Goal: Task Accomplishment & Management: Manage account settings

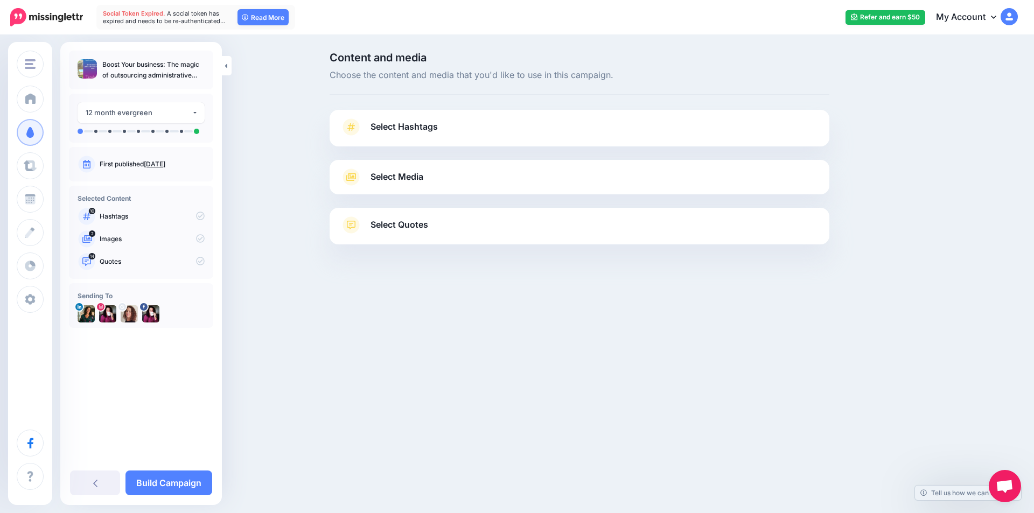
click at [411, 129] on span "Select Hashtags" at bounding box center [404, 127] width 67 height 15
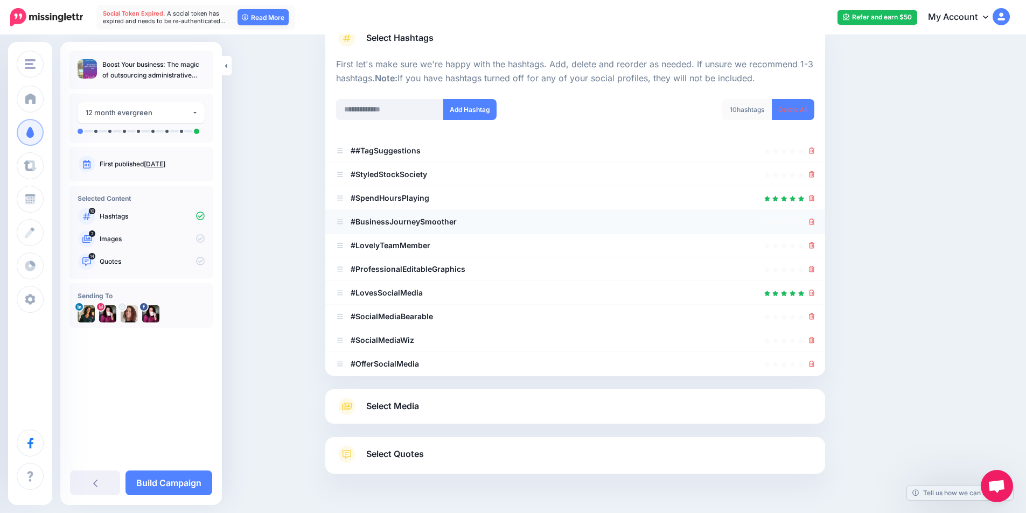
scroll to position [108, 0]
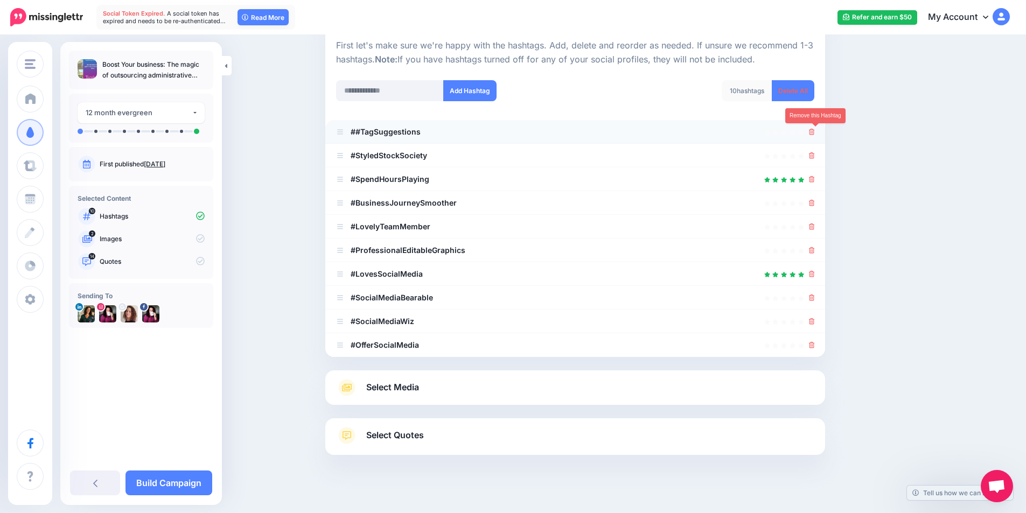
click at [815, 131] on icon at bounding box center [812, 132] width 6 height 6
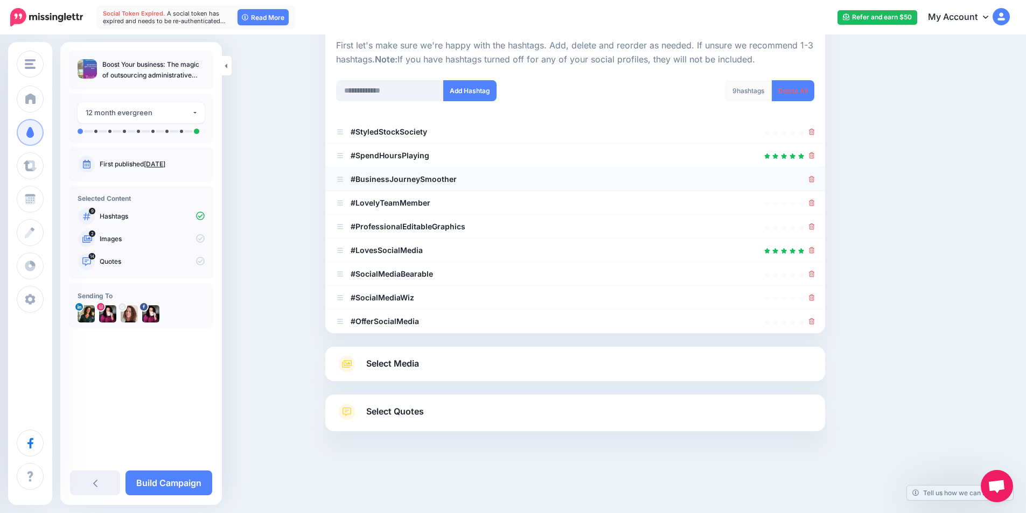
click at [453, 180] on b "#BusinessJourneySmoother" at bounding box center [404, 179] width 106 height 9
click at [459, 180] on div at bounding box center [575, 179] width 478 height 13
click at [412, 88] on input "text" at bounding box center [390, 90] width 108 height 21
type input "**********"
click at [474, 93] on button "Add Hashtag" at bounding box center [469, 90] width 53 height 21
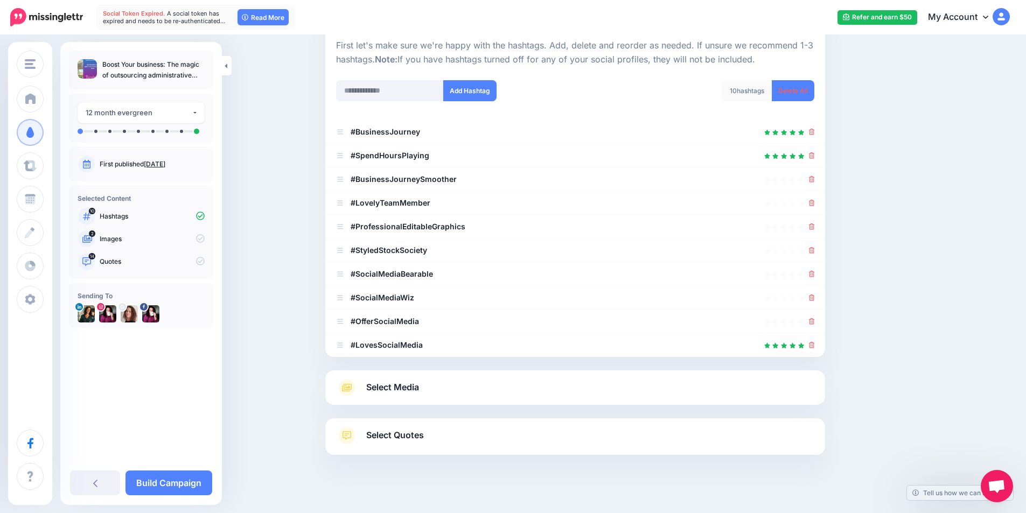
scroll to position [135, 0]
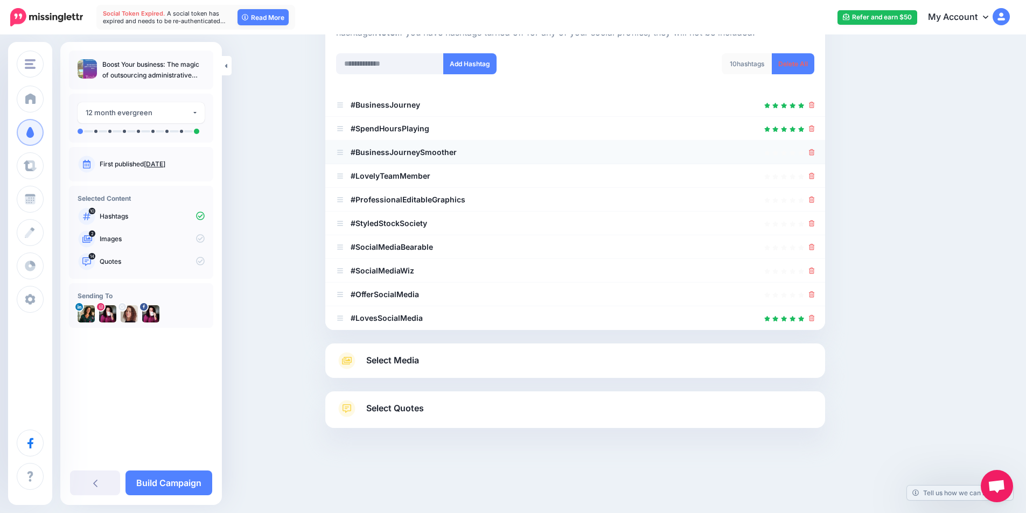
click at [814, 154] on icon at bounding box center [812, 152] width 6 height 6
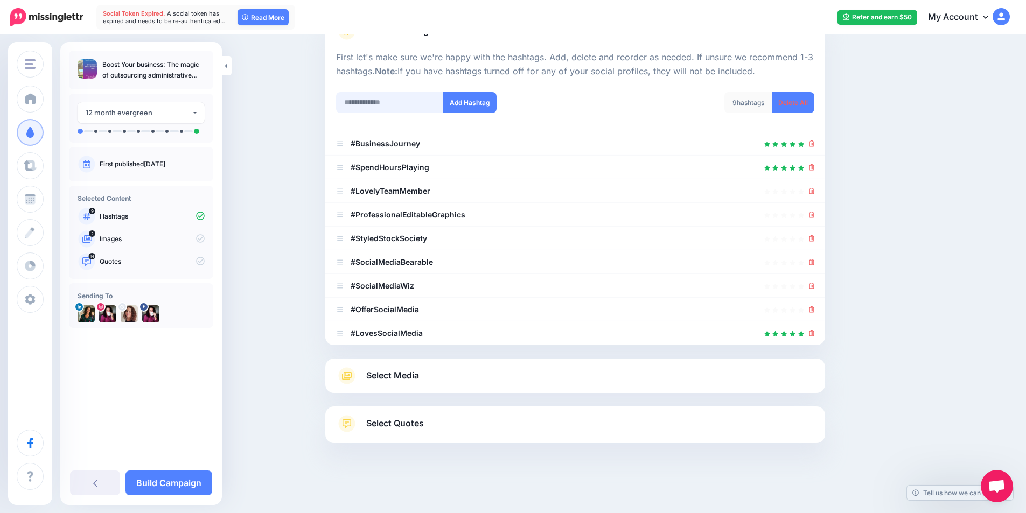
click at [406, 103] on input "text" at bounding box center [390, 102] width 108 height 21
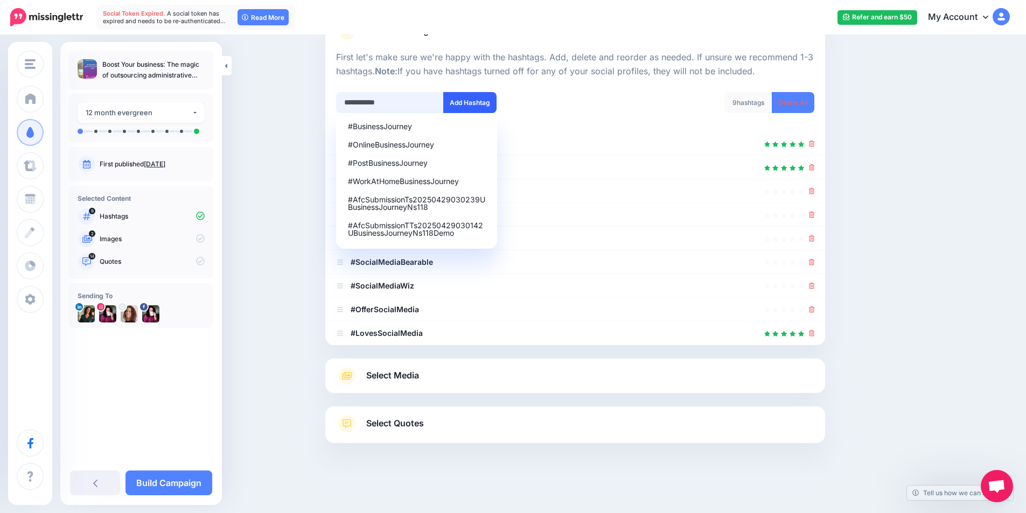
type input "**********"
click at [455, 102] on button "Add Hashtag" at bounding box center [469, 102] width 53 height 21
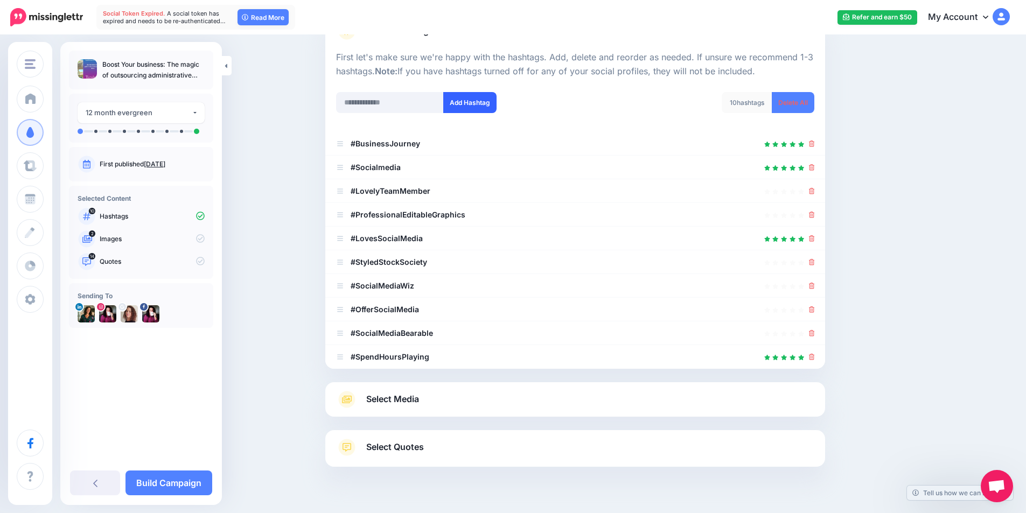
scroll to position [120, 0]
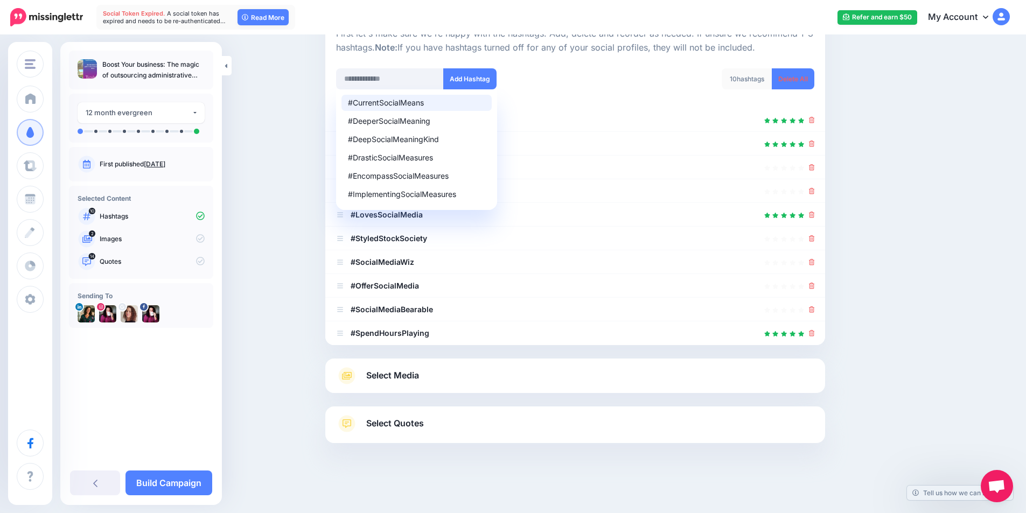
click at [599, 72] on div "10 hashtags Delete All" at bounding box center [698, 85] width 247 height 34
click at [815, 311] on icon at bounding box center [812, 310] width 6 height 6
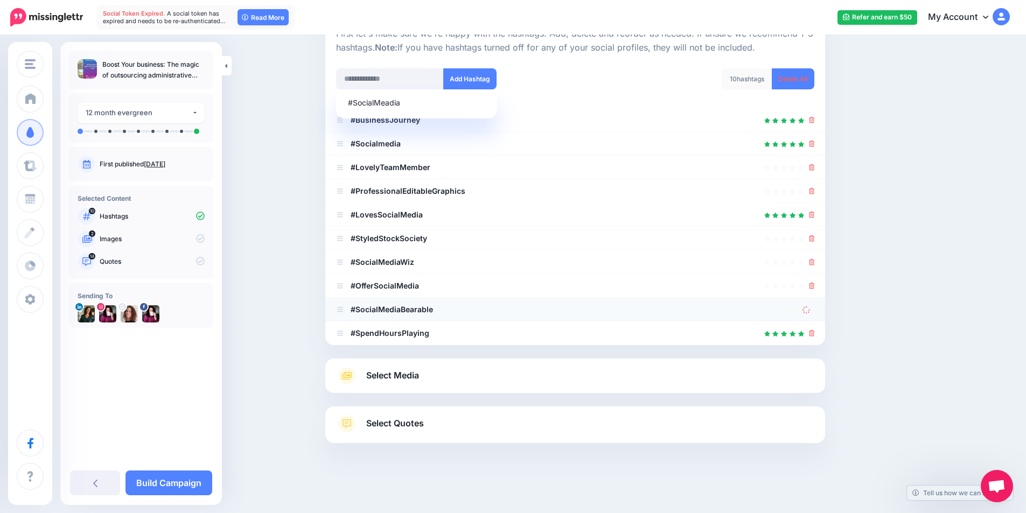
scroll to position [96, 0]
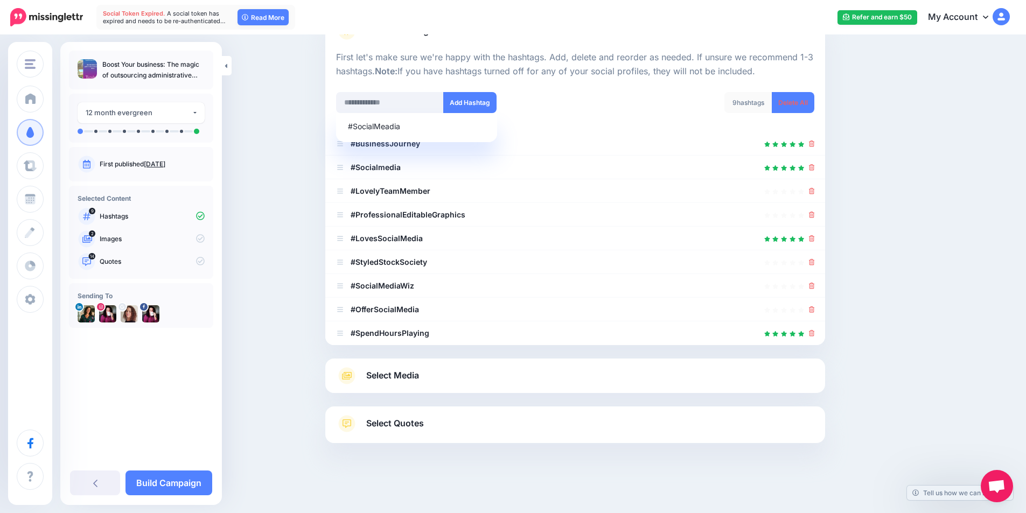
click at [815, 311] on icon at bounding box center [812, 310] width 6 height 6
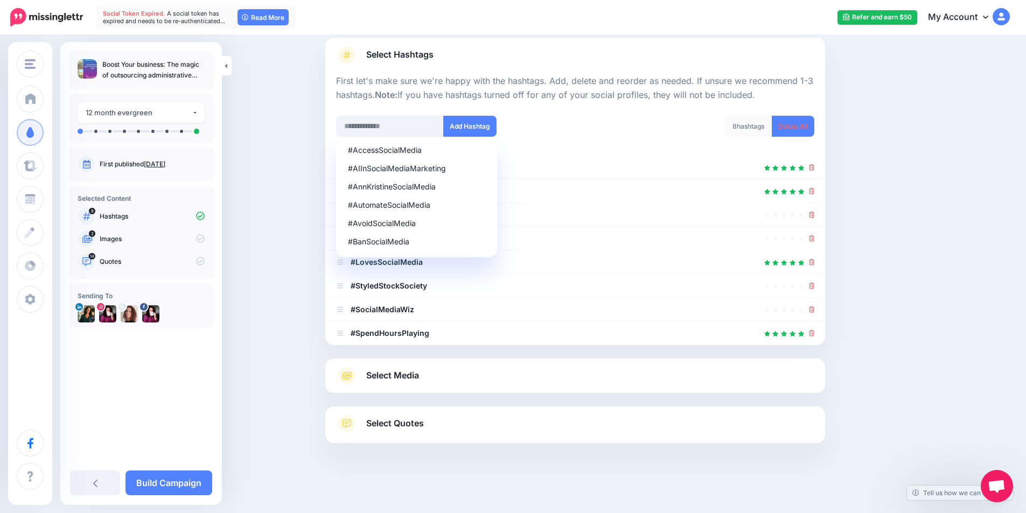
scroll to position [72, 0]
click at [639, 132] on div "8 hashtags Delete All" at bounding box center [698, 133] width 247 height 34
click at [365, 127] on input "text" at bounding box center [390, 126] width 108 height 21
click at [547, 128] on div "#AccessSocialMedia #AIInSocialMediaMarketing #AnnKristineSocialMedia #AutomateS…" at bounding box center [451, 126] width 231 height 21
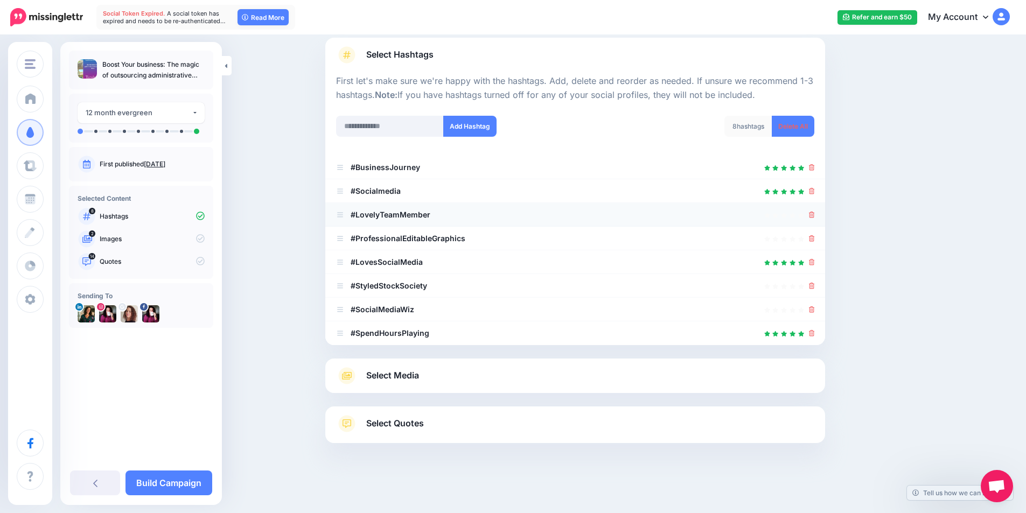
click at [815, 216] on icon at bounding box center [812, 215] width 6 height 6
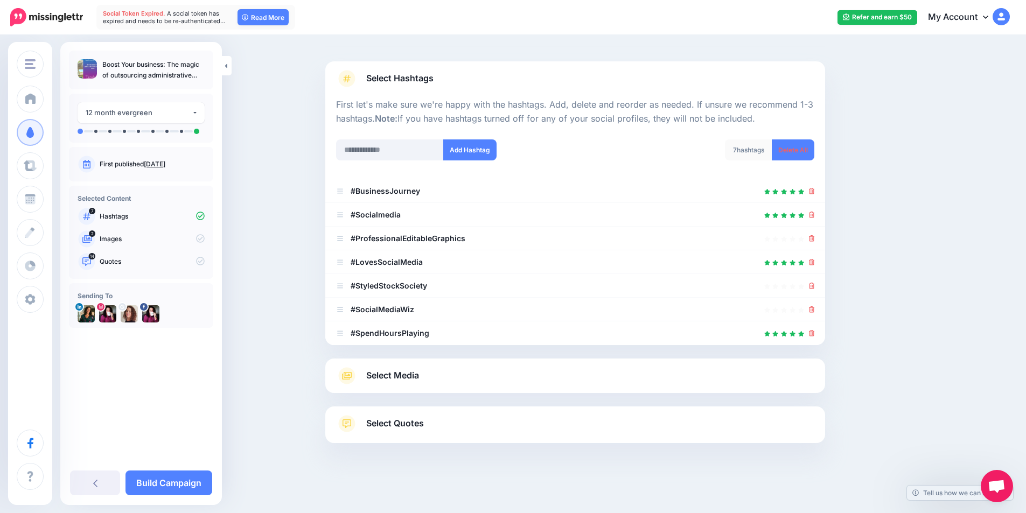
scroll to position [48, 0]
click at [392, 148] on input "text" at bounding box center [390, 150] width 108 height 21
type input "**********"
click at [478, 154] on button "Add Hashtag" at bounding box center [469, 150] width 53 height 21
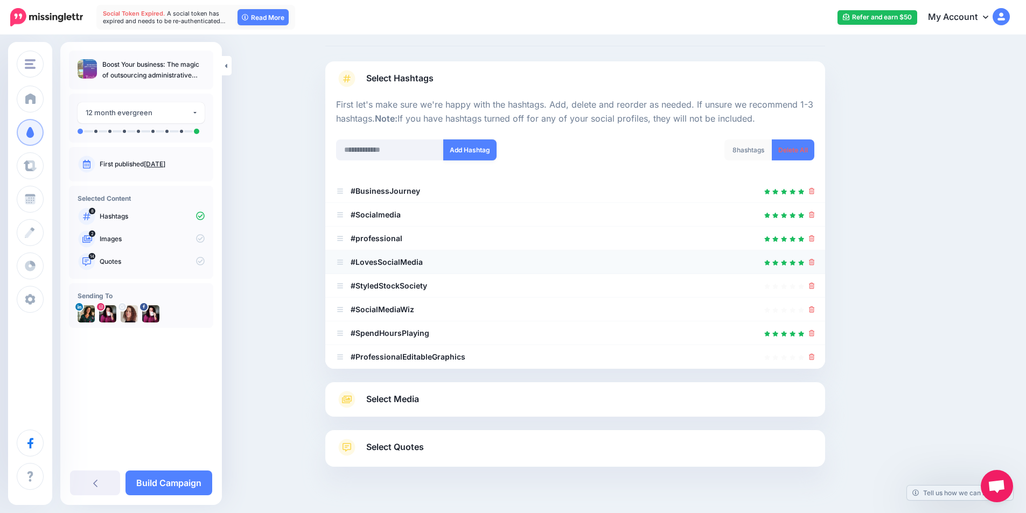
scroll to position [72, 0]
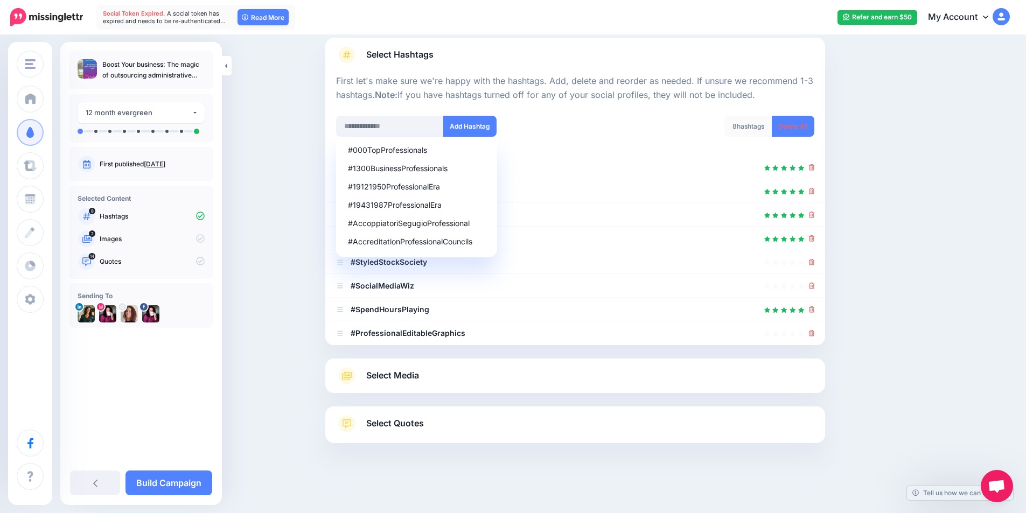
click at [625, 137] on div "8 hashtags Delete All" at bounding box center [698, 133] width 247 height 34
click at [815, 331] on icon at bounding box center [812, 333] width 6 height 6
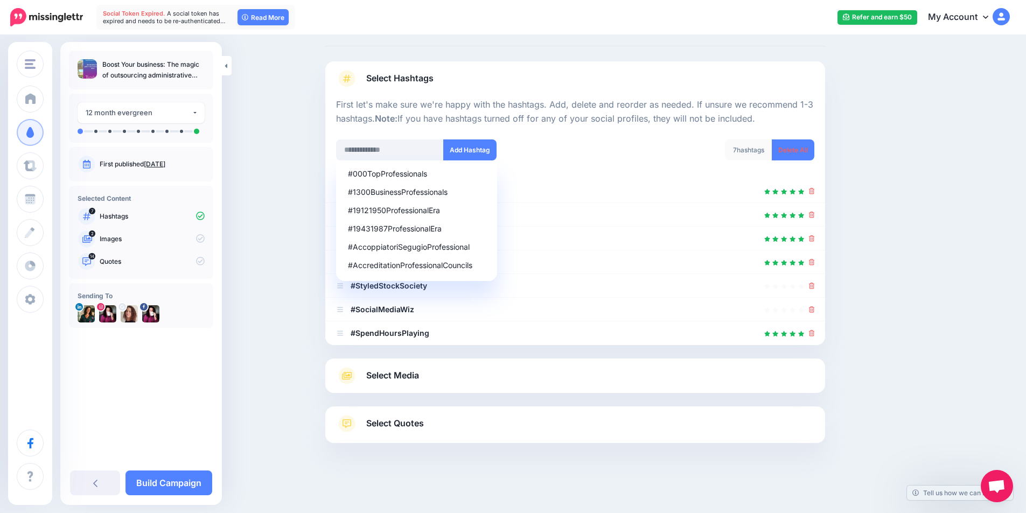
scroll to position [48, 0]
click at [815, 334] on icon at bounding box center [812, 333] width 6 height 6
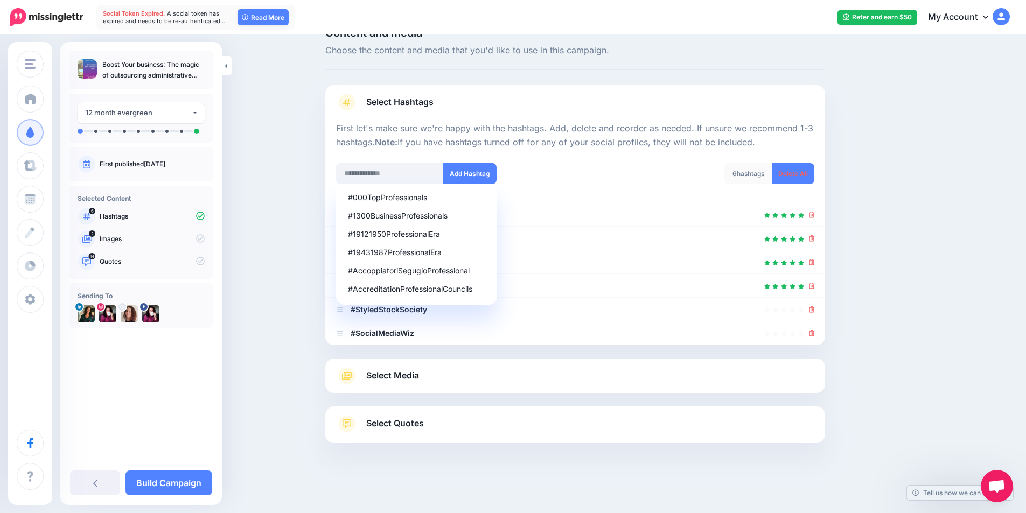
scroll to position [25, 0]
click at [396, 171] on input "text" at bounding box center [390, 173] width 108 height 21
type input "*********"
click at [464, 172] on button "Add Hashtag" at bounding box center [469, 173] width 53 height 21
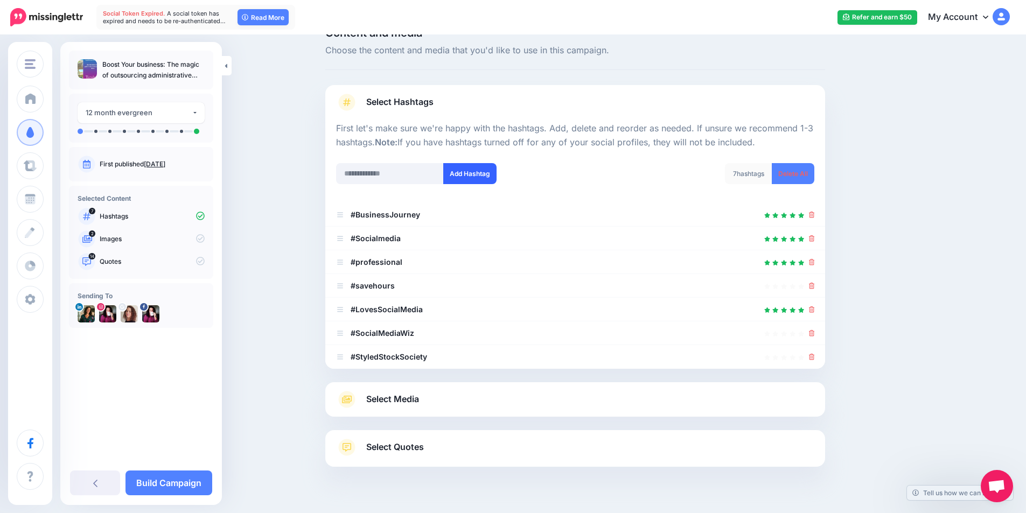
scroll to position [48, 0]
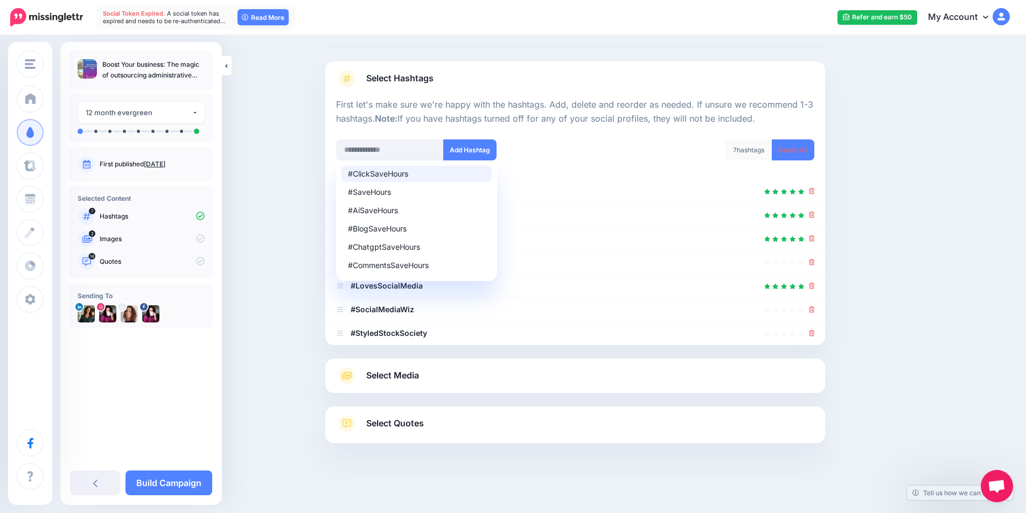
click at [598, 148] on div "7 hashtags Delete All" at bounding box center [698, 157] width 247 height 34
click at [373, 189] on div "#SaveHours" at bounding box center [416, 193] width 137 height 8
type input "*********"
click at [476, 152] on button "Add Hashtag" at bounding box center [469, 150] width 53 height 21
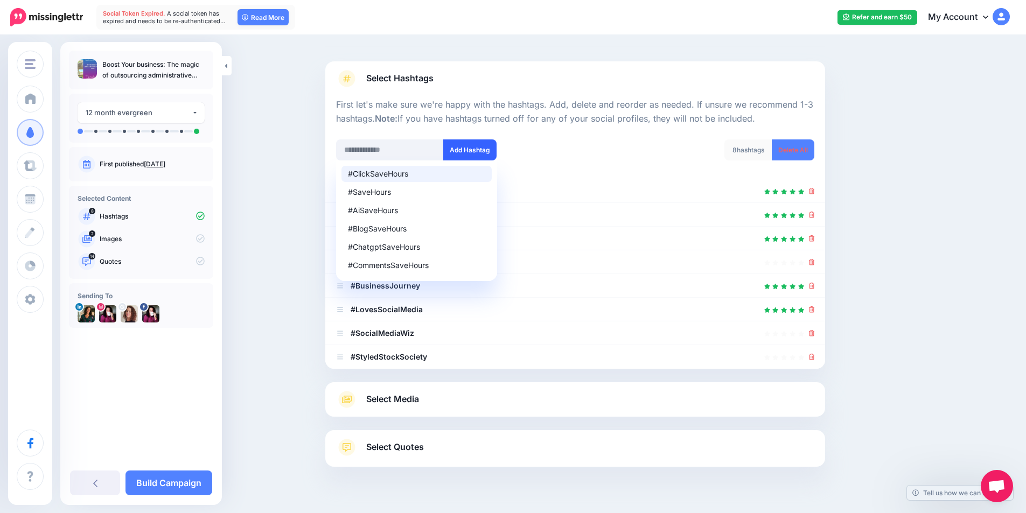
scroll to position [72, 0]
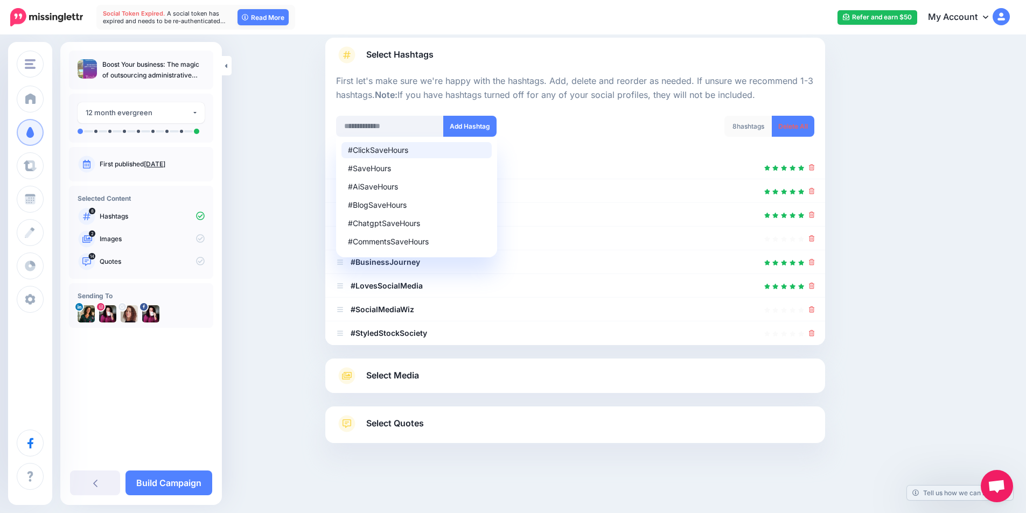
click at [551, 136] on div "#ClickSaveHours #SaveHours #AiSaveHours #BlogSaveHours #ChatgptSaveHours #Comme…" at bounding box center [451, 126] width 231 height 21
click at [295, 330] on div "Content and media Choose the content and media that you'd like to use in this c…" at bounding box center [513, 239] width 1026 height 550
click at [533, 286] on div at bounding box center [575, 286] width 478 height 13
click at [551, 145] on div "#ClickSaveHours #SaveHours #AiSaveHours #BlogSaveHours #ChatgptSaveHours #Comme…" at bounding box center [451, 133] width 247 height 34
click at [419, 131] on input "text" at bounding box center [390, 126] width 108 height 21
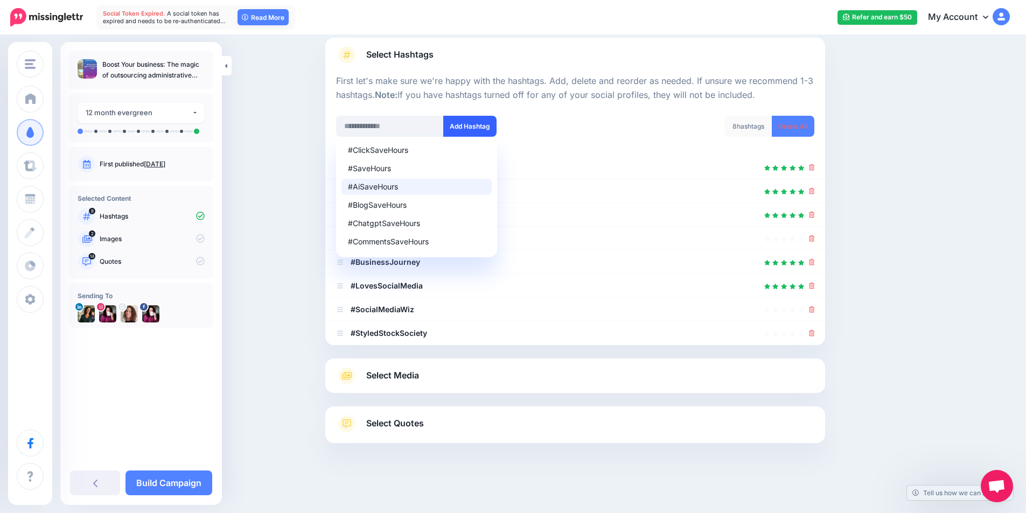
click at [484, 127] on button "Add Hashtag" at bounding box center [469, 126] width 53 height 21
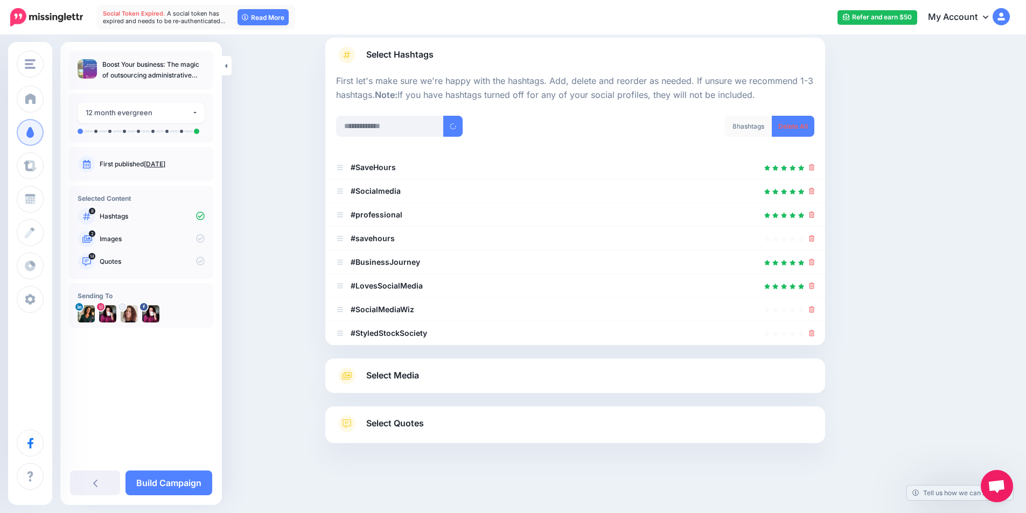
click at [535, 128] on div "#ClickSaveHours #SaveHours #AiSaveHours #BlogSaveHours #ChatgptSaveHours #Comme…" at bounding box center [451, 126] width 231 height 21
click at [815, 240] on icon at bounding box center [812, 238] width 6 height 6
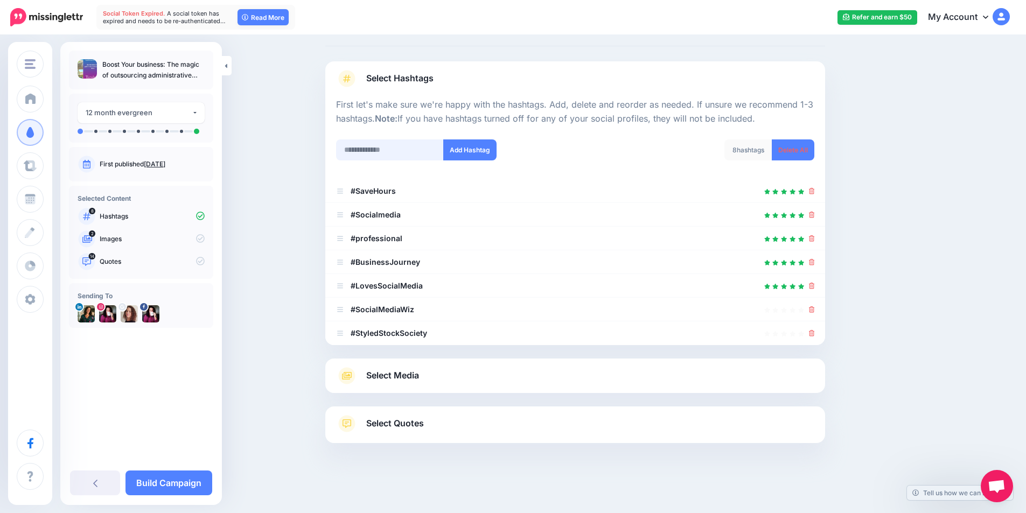
click at [380, 149] on input "text" at bounding box center [390, 150] width 108 height 21
paste input "**********"
type input "**********"
click at [479, 149] on button "Add Hashtag" at bounding box center [469, 150] width 53 height 21
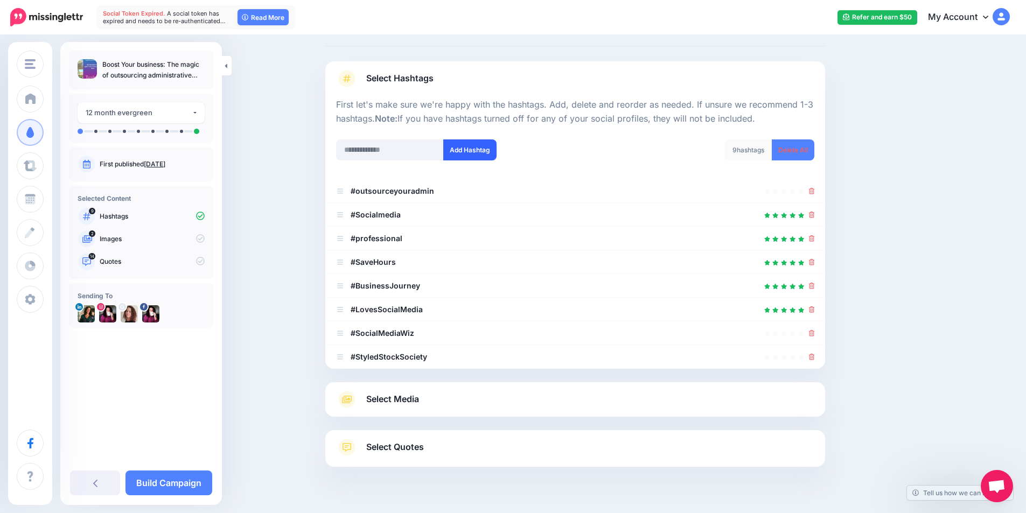
scroll to position [72, 0]
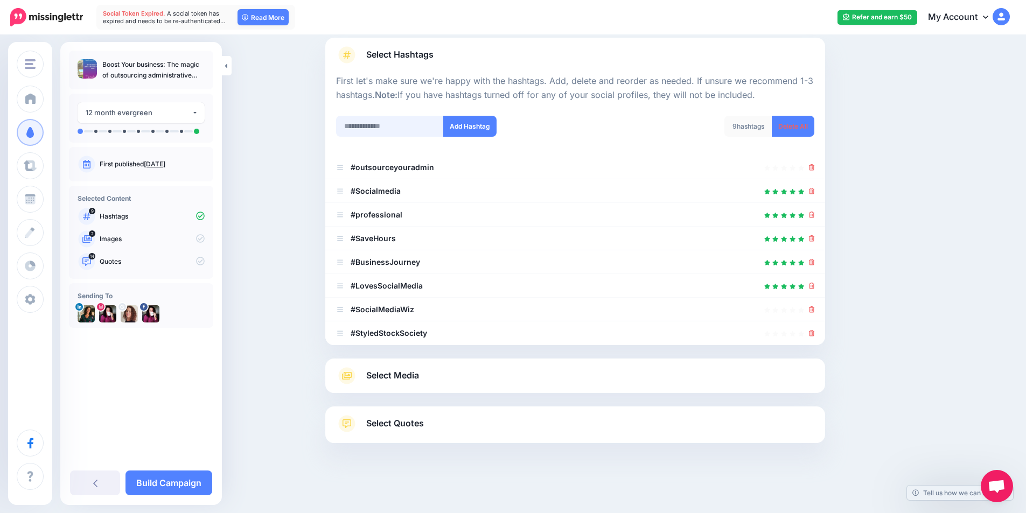
click at [387, 127] on input "text" at bounding box center [390, 126] width 108 height 21
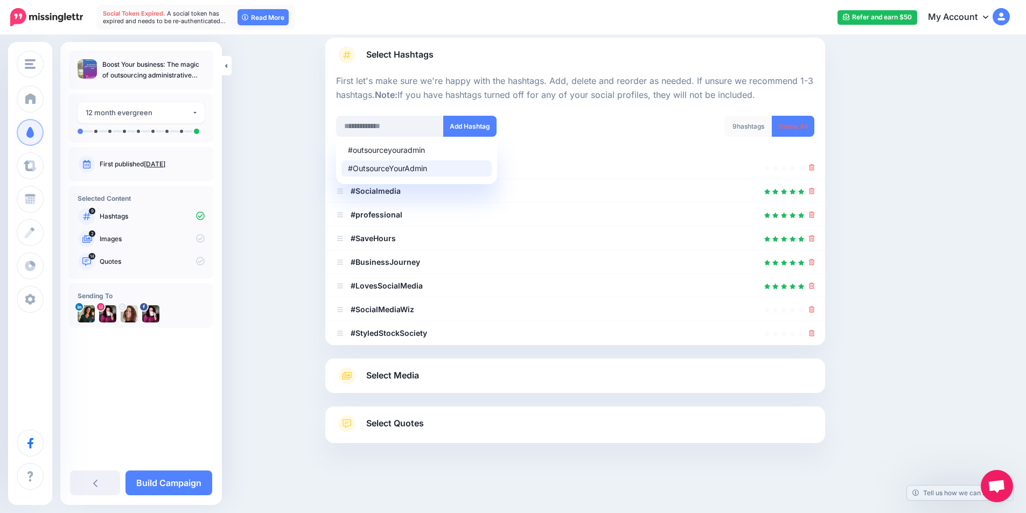
click at [404, 171] on div "#OutsourceYourAdmin" at bounding box center [416, 169] width 137 height 8
type input "**********"
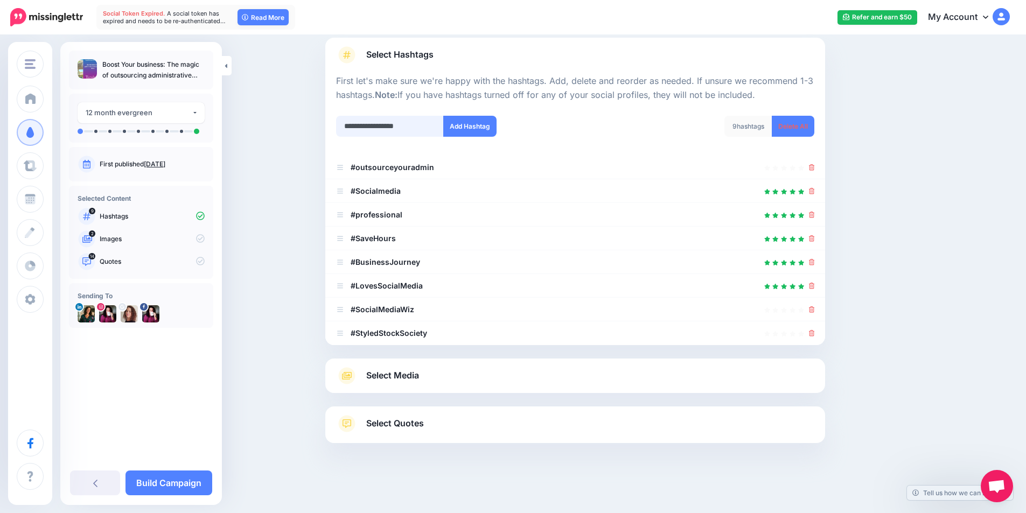
click at [397, 126] on input "**********" at bounding box center [390, 126] width 108 height 21
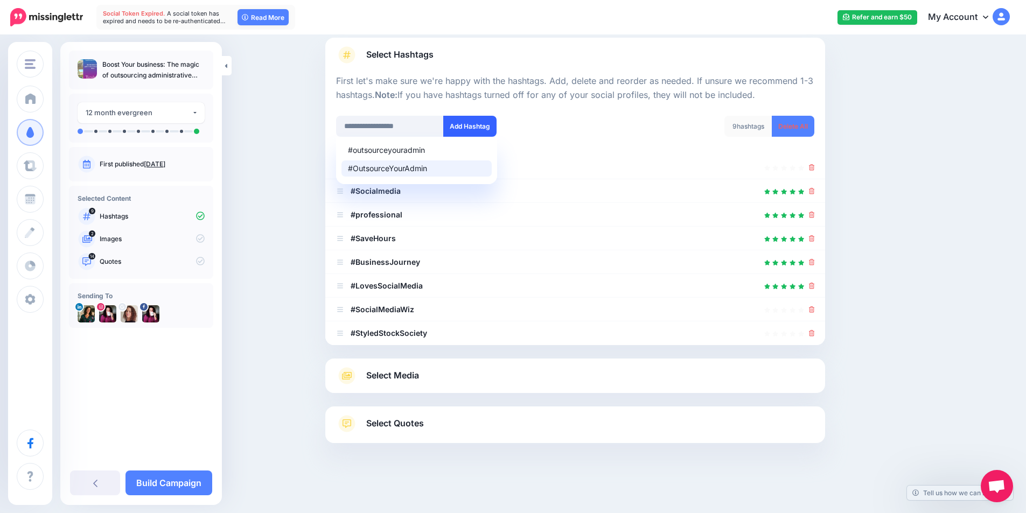
click at [481, 125] on button "Add Hashtag" at bounding box center [469, 126] width 53 height 21
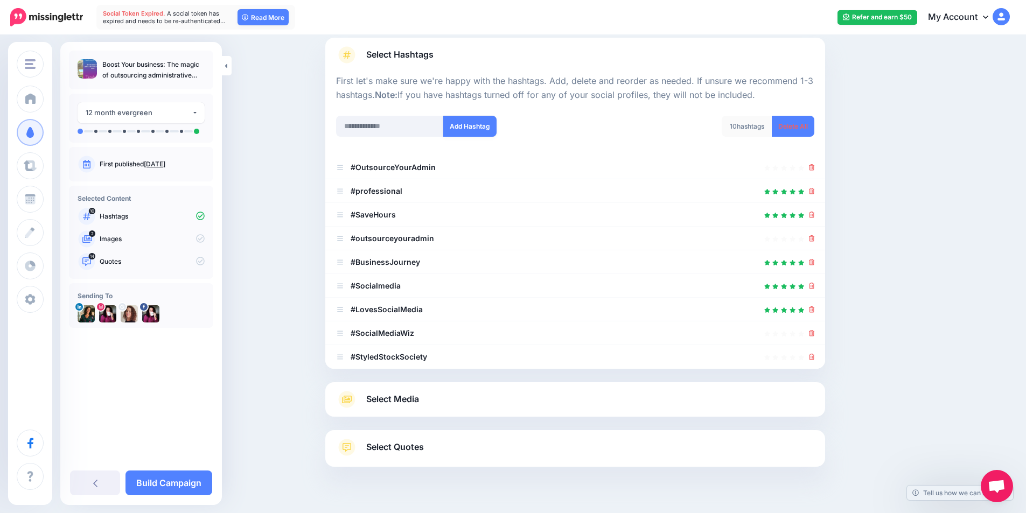
scroll to position [96, 0]
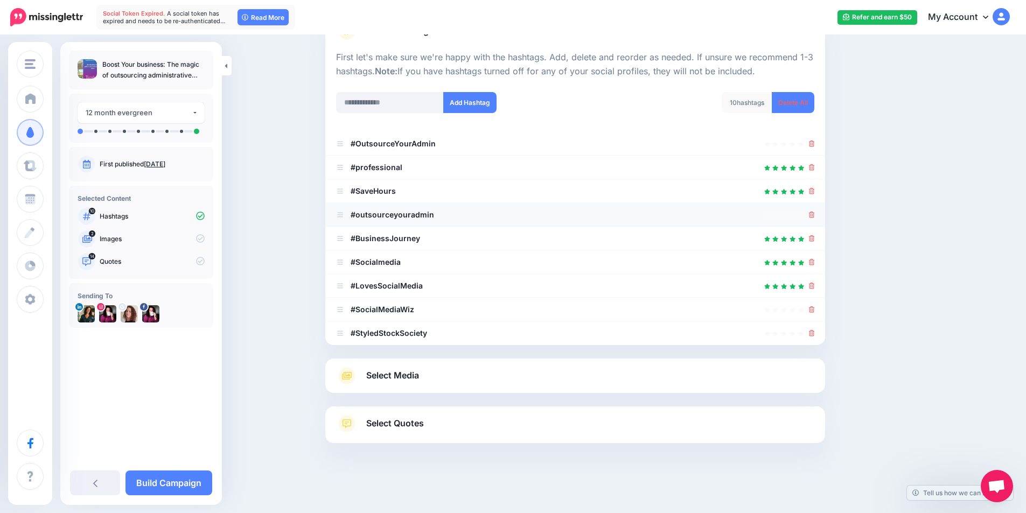
click at [815, 217] on icon at bounding box center [812, 215] width 6 height 6
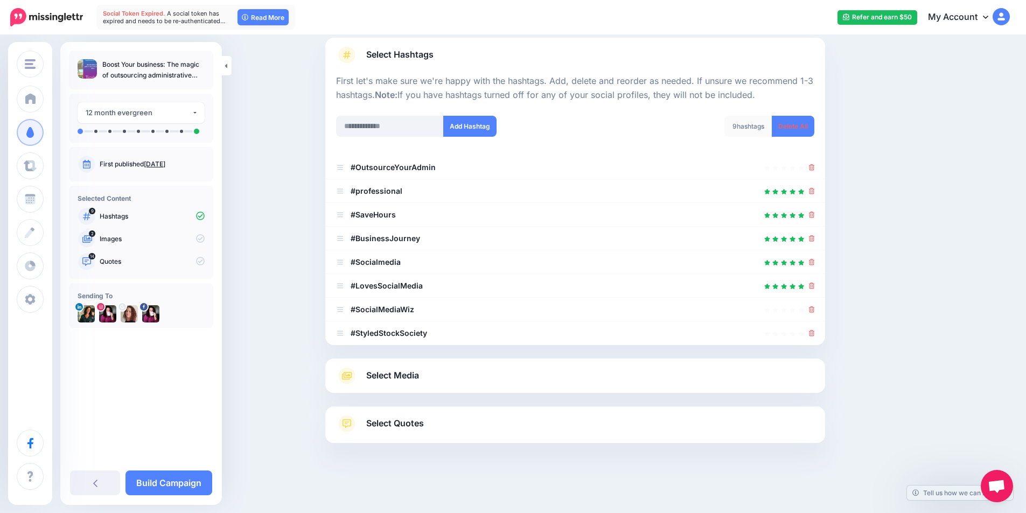
scroll to position [72, 0]
click at [404, 126] on input "text" at bounding box center [390, 126] width 108 height 21
click at [361, 126] on input "*********" at bounding box center [390, 126] width 108 height 21
type input "*********"
click at [473, 128] on button "Add Hashtag" at bounding box center [469, 126] width 53 height 21
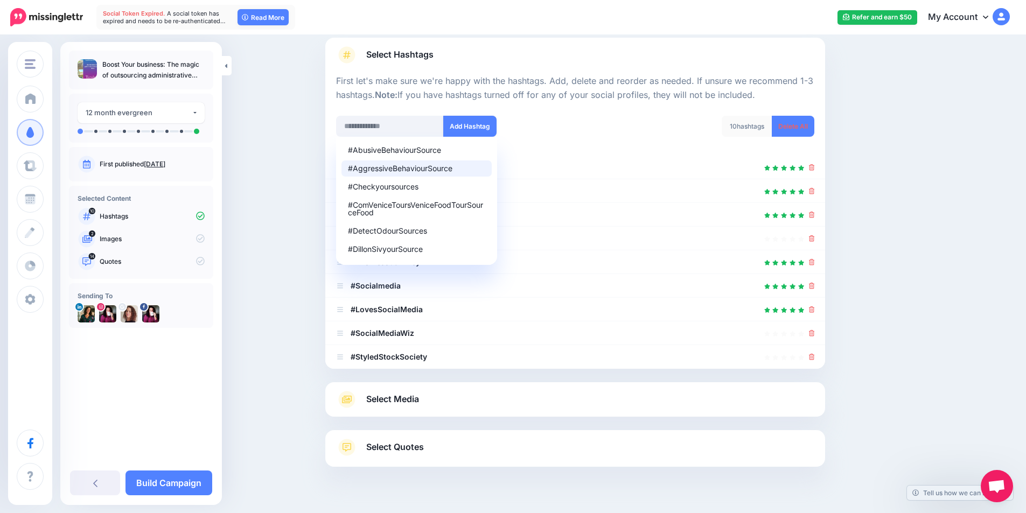
scroll to position [96, 0]
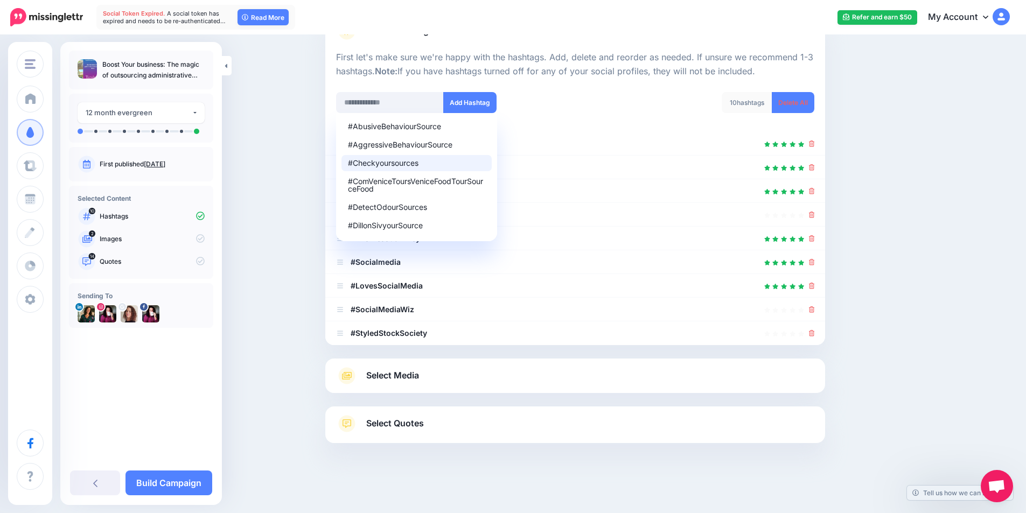
click at [633, 115] on div "10 hashtags Delete All" at bounding box center [698, 109] width 247 height 34
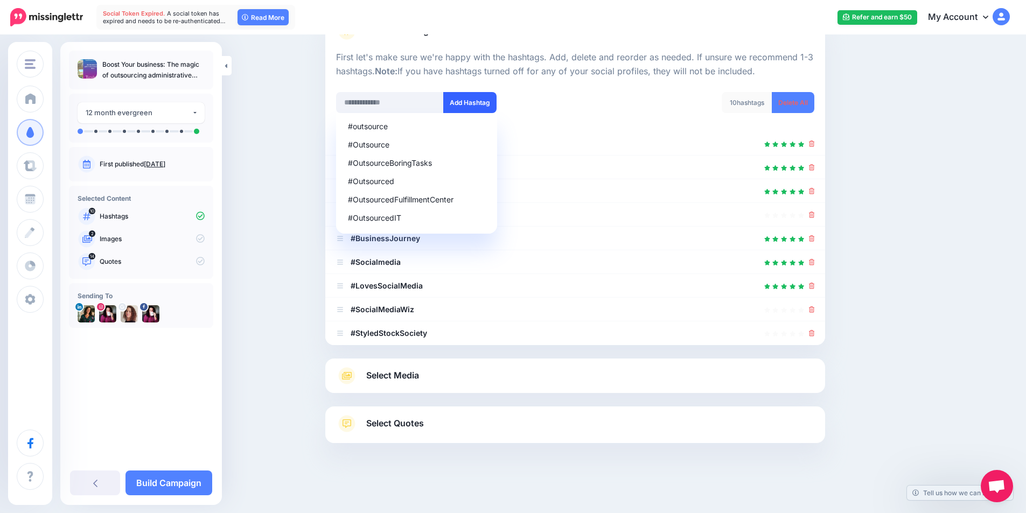
click at [475, 103] on button "Add Hashtag" at bounding box center [469, 102] width 53 height 21
click at [412, 161] on div "#OutsourceBoringTasks" at bounding box center [416, 163] width 137 height 8
type input "**********"
click at [468, 104] on button "Add Hashtag" at bounding box center [469, 102] width 53 height 21
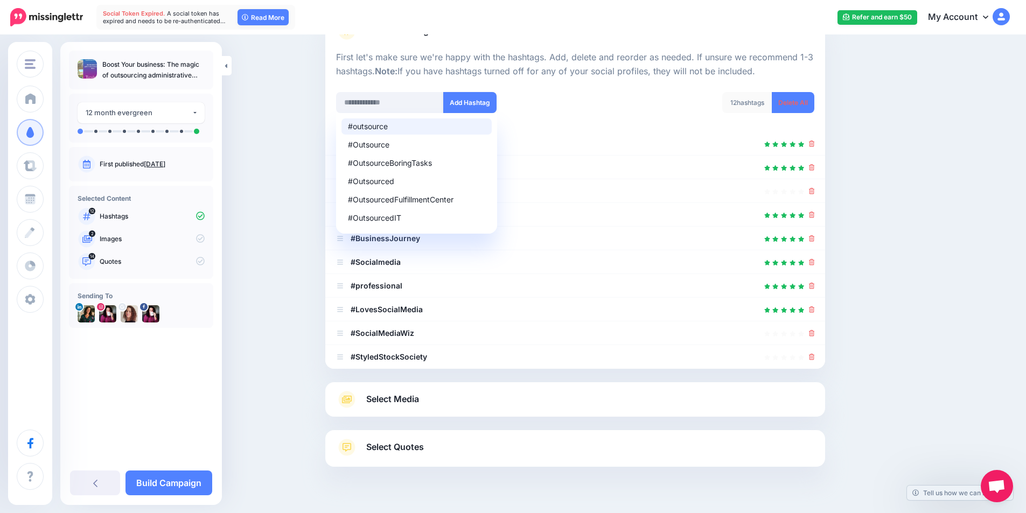
scroll to position [120, 0]
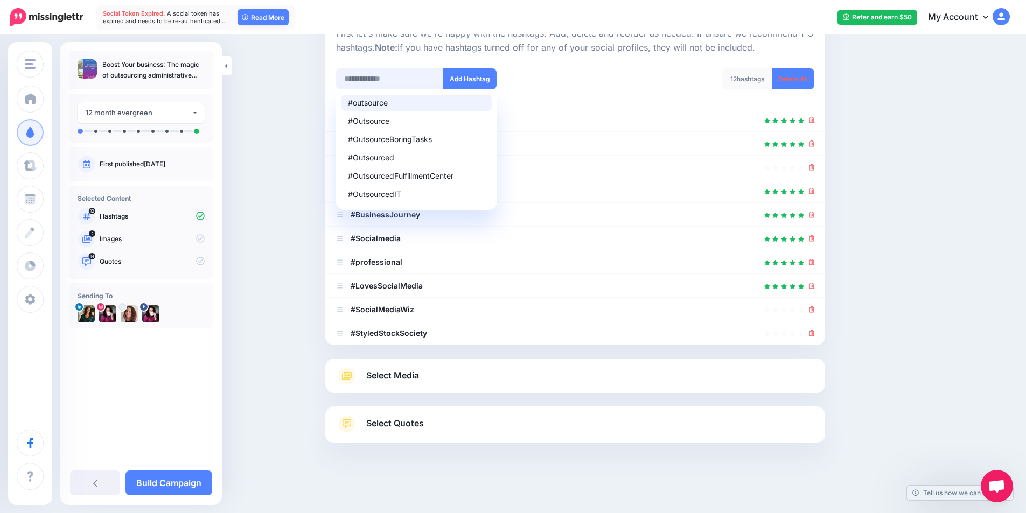
click at [390, 81] on input "text" at bounding box center [390, 78] width 108 height 21
click at [471, 78] on button "Add Hashtag" at bounding box center [469, 78] width 53 height 21
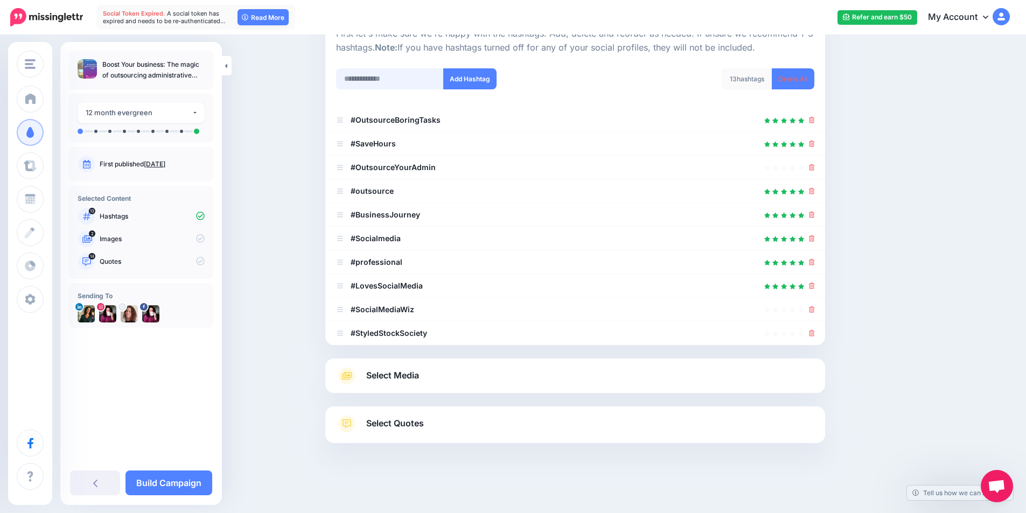
click at [407, 79] on input "text" at bounding box center [390, 78] width 108 height 21
type input "*****"
click at [476, 73] on button "Add Hashtag" at bounding box center [469, 78] width 53 height 21
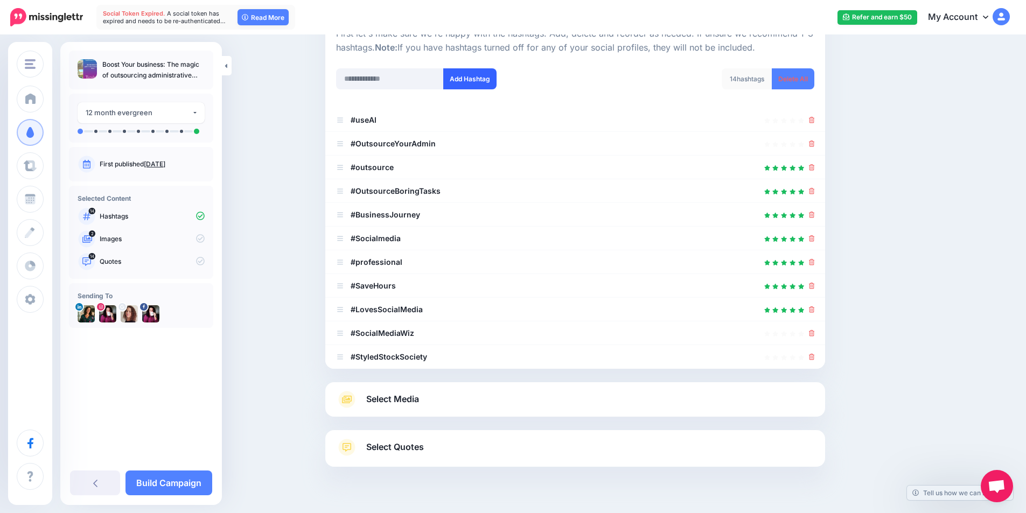
scroll to position [143, 0]
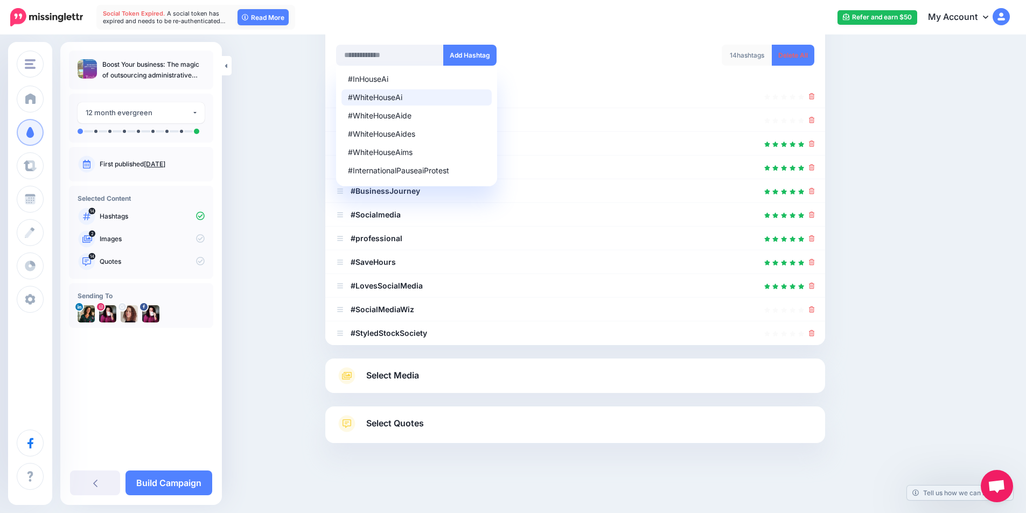
click at [555, 52] on div "#InHouseAi #WhiteHouseAi #WhiteHouseAide #WhiteHouseAides #WhiteHouseAims #Inte…" at bounding box center [451, 55] width 231 height 21
click at [434, 52] on input "text" at bounding box center [390, 55] width 108 height 21
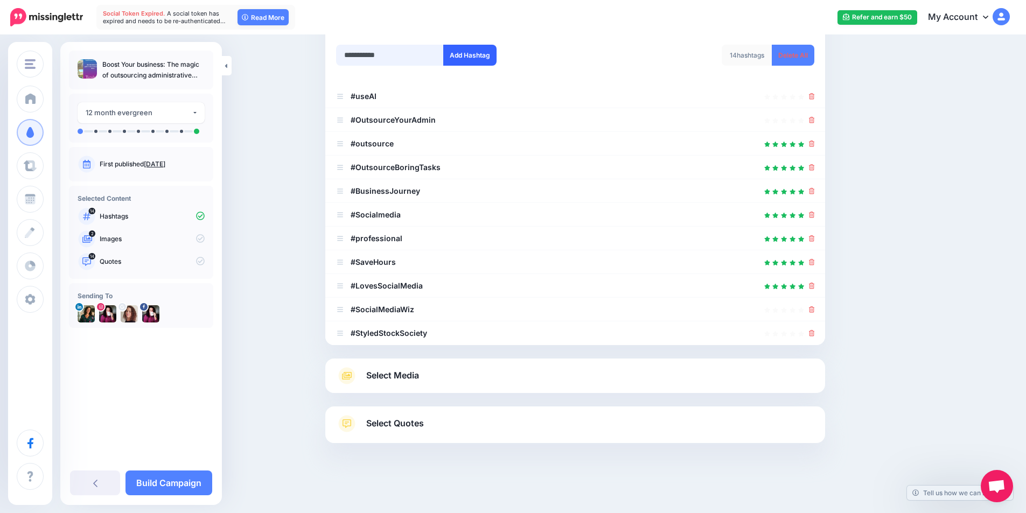
type input "**********"
click at [482, 48] on button "Add Hashtag" at bounding box center [469, 55] width 53 height 21
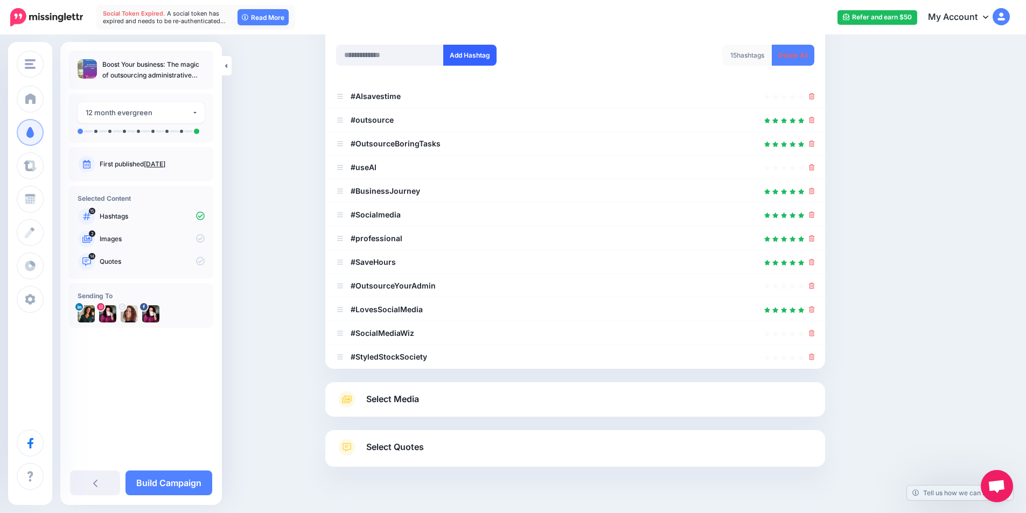
scroll to position [167, 0]
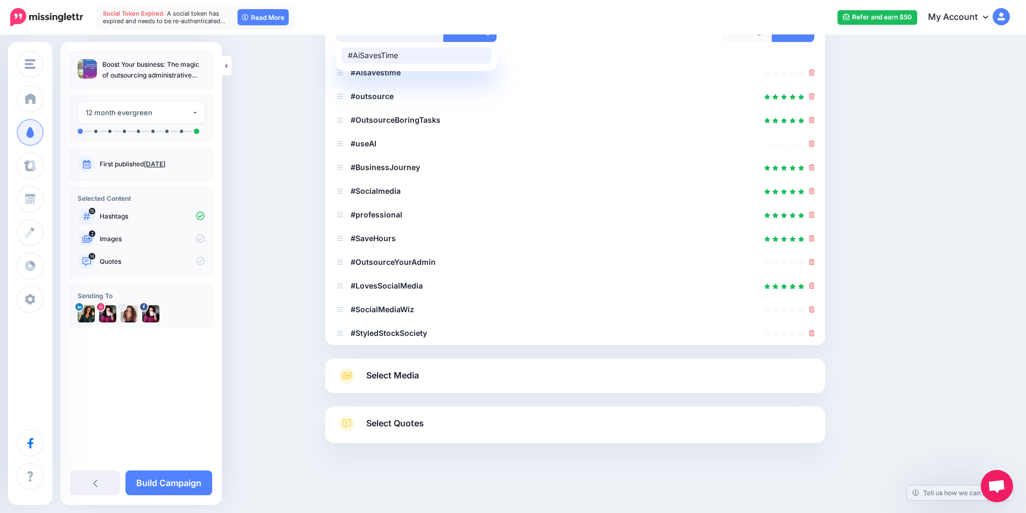
click at [657, 49] on div "15 hashtags Delete All" at bounding box center [698, 38] width 247 height 34
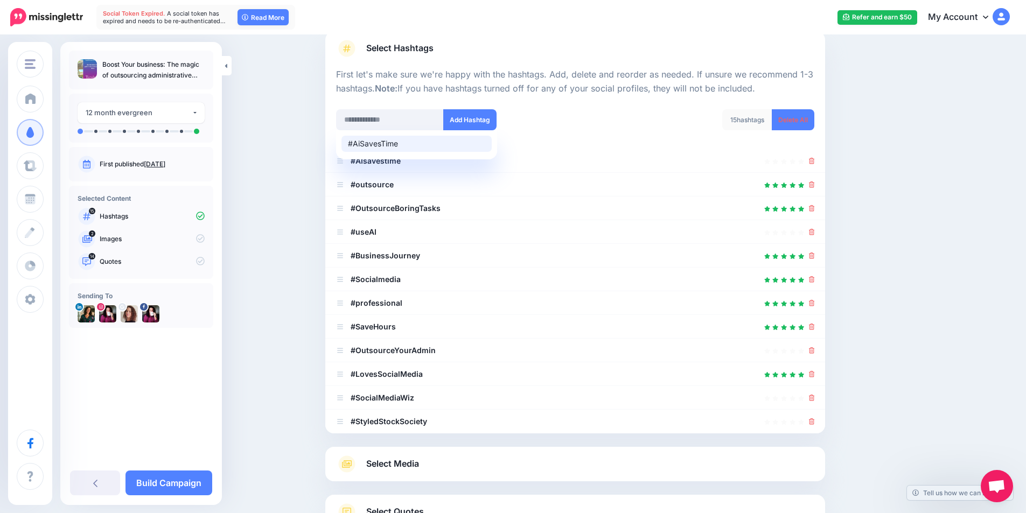
scroll to position [59, 0]
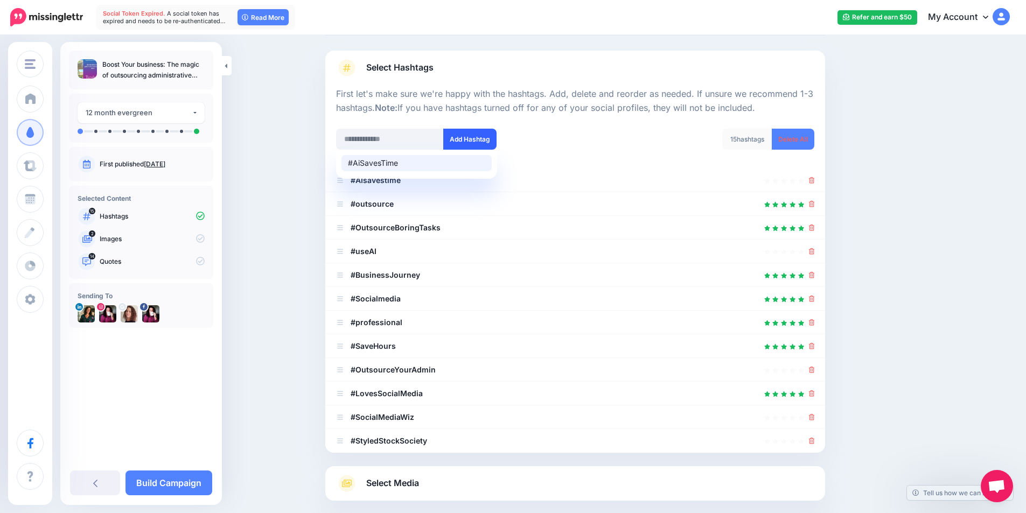
click at [462, 144] on button "Add Hashtag" at bounding box center [469, 139] width 53 height 21
click at [566, 130] on div "#AiSavesTime Add Hashtag" at bounding box center [451, 139] width 231 height 21
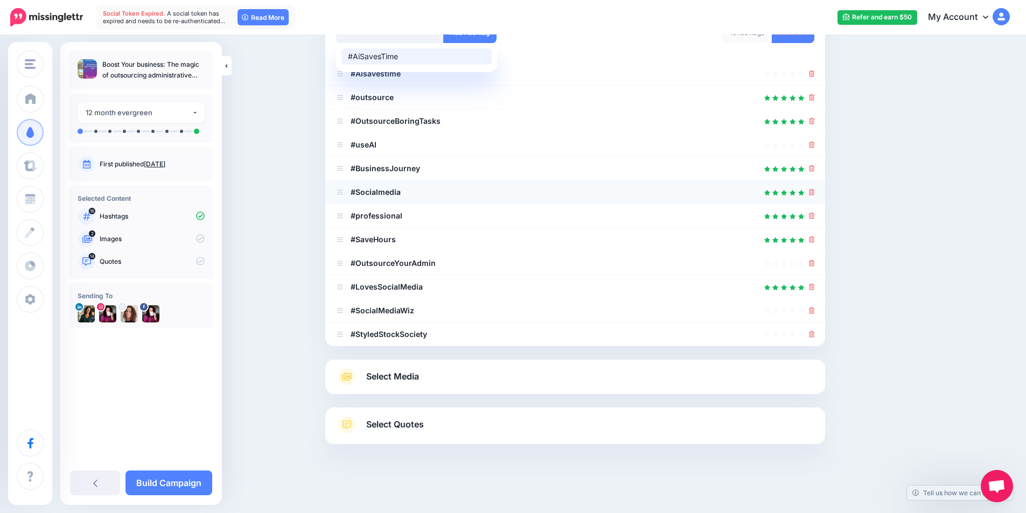
scroll to position [167, 0]
click at [502, 379] on link "Select Media" at bounding box center [575, 375] width 478 height 17
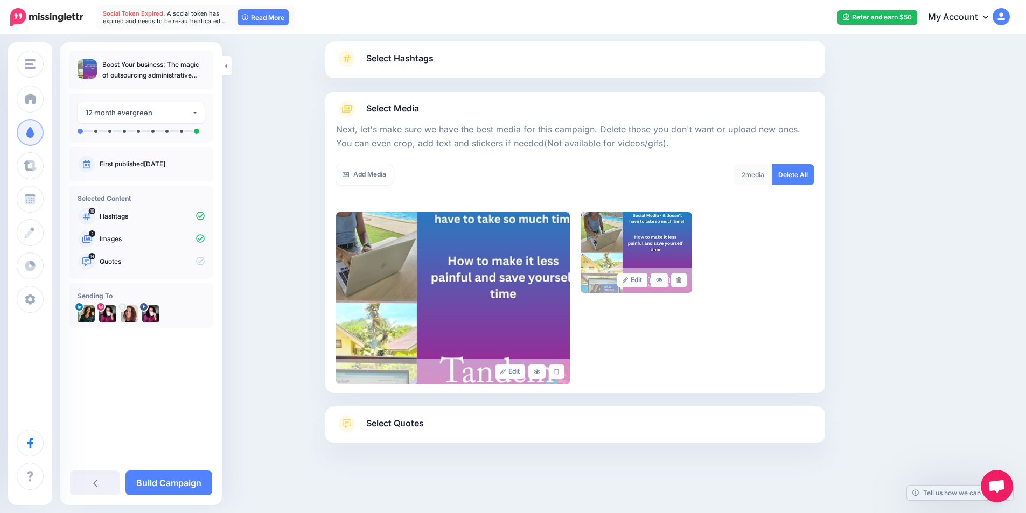
scroll to position [68, 0]
click at [540, 370] on icon at bounding box center [537, 372] width 6 height 4
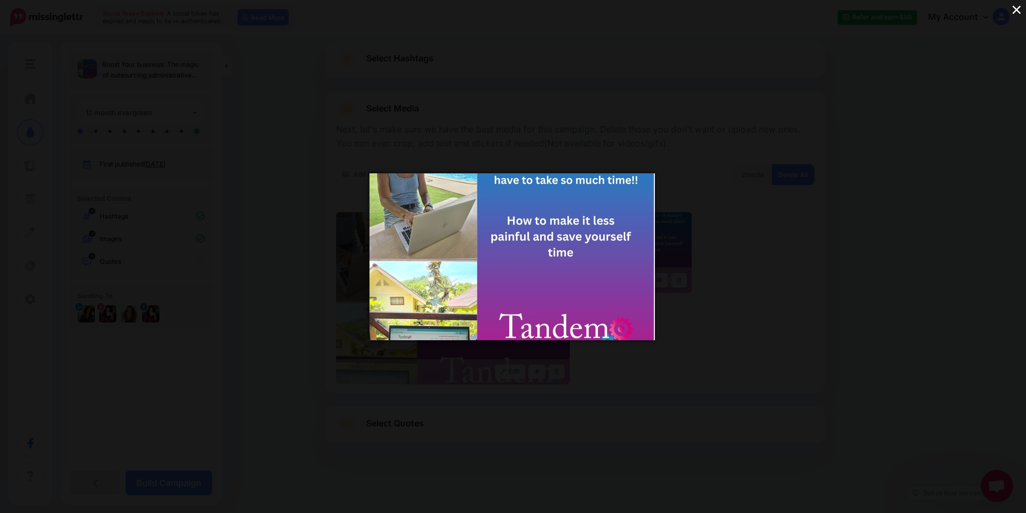
click at [1016, 8] on button "×" at bounding box center [1017, 9] width 19 height 19
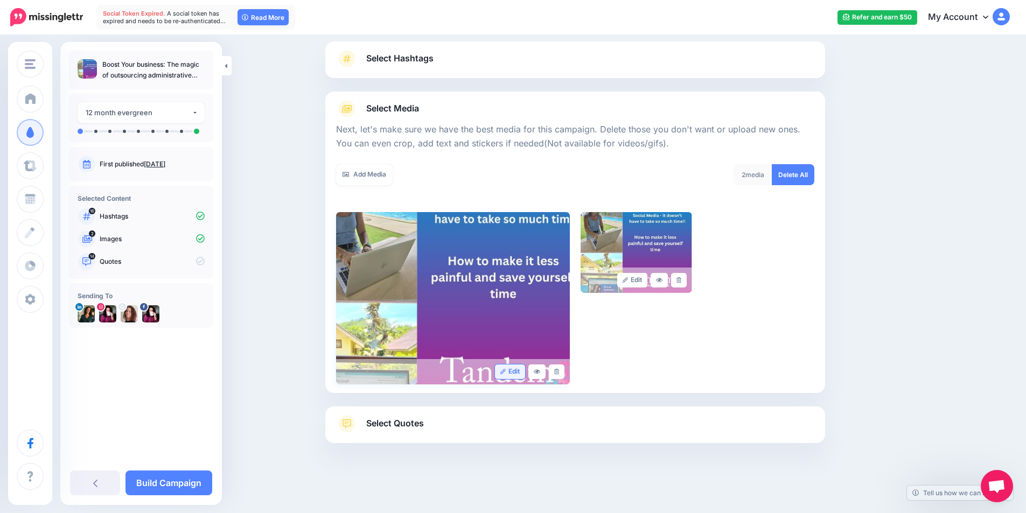
click at [505, 373] on icon at bounding box center [504, 372] width 6 height 6
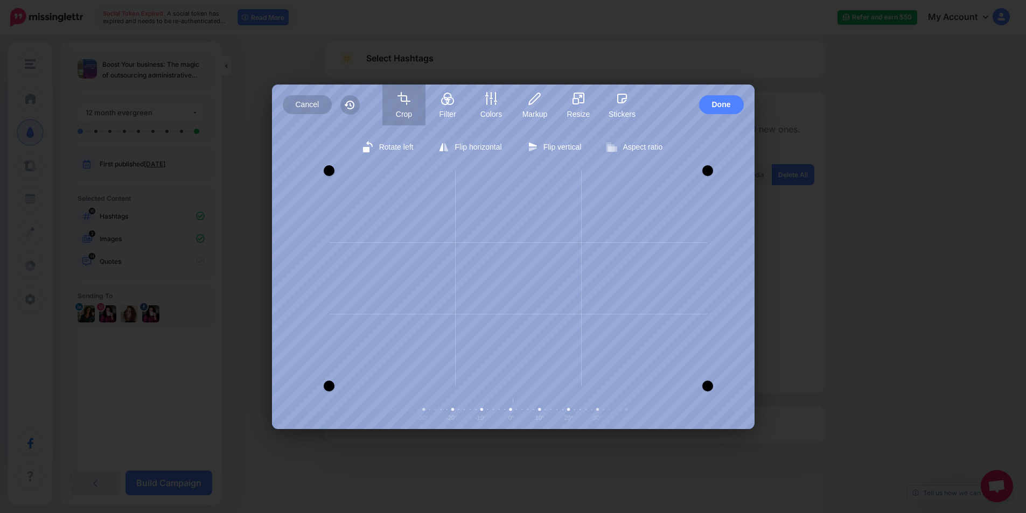
click at [711, 404] on div "Rotate left Flip horizontal Flip vertical Aspect ratio Free Portrait Square Lan…" at bounding box center [513, 278] width 483 height 304
click at [665, 386] on div at bounding box center [666, 384] width 11 height 11
click at [320, 105] on button "Cancel" at bounding box center [308, 104] width 50 height 19
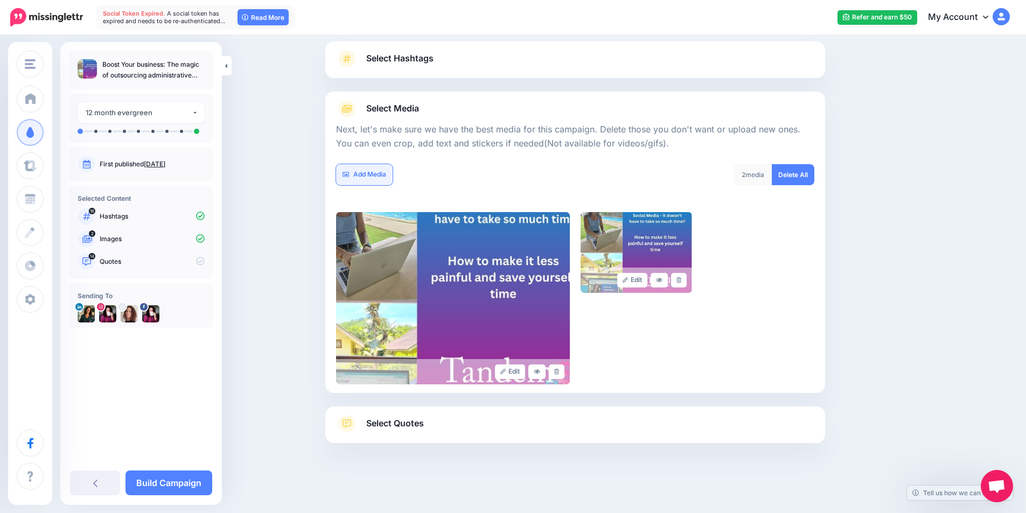
click at [373, 176] on link "Add Media" at bounding box center [364, 174] width 57 height 21
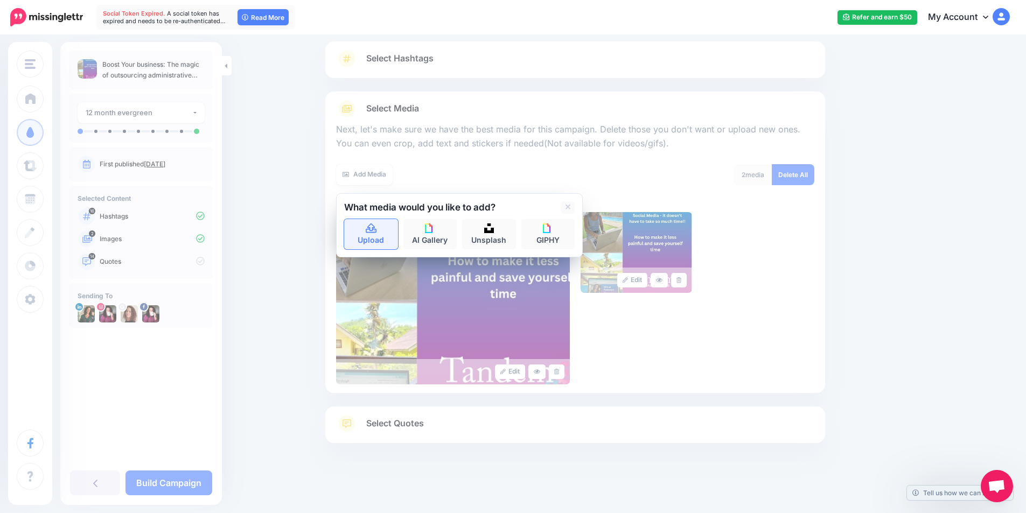
click at [375, 231] on icon at bounding box center [371, 229] width 11 height 10
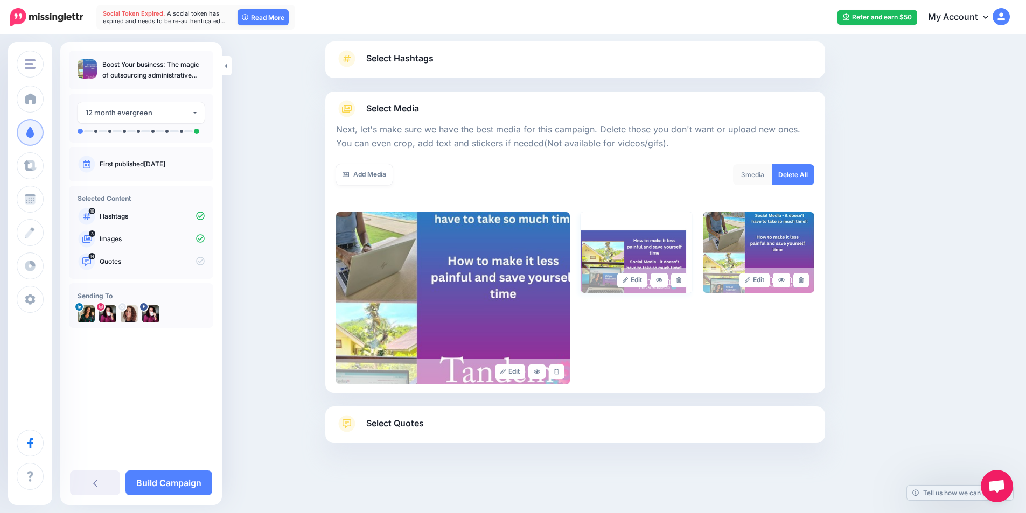
click at [649, 244] on img at bounding box center [637, 252] width 112 height 81
click at [565, 371] on link at bounding box center [557, 372] width 16 height 15
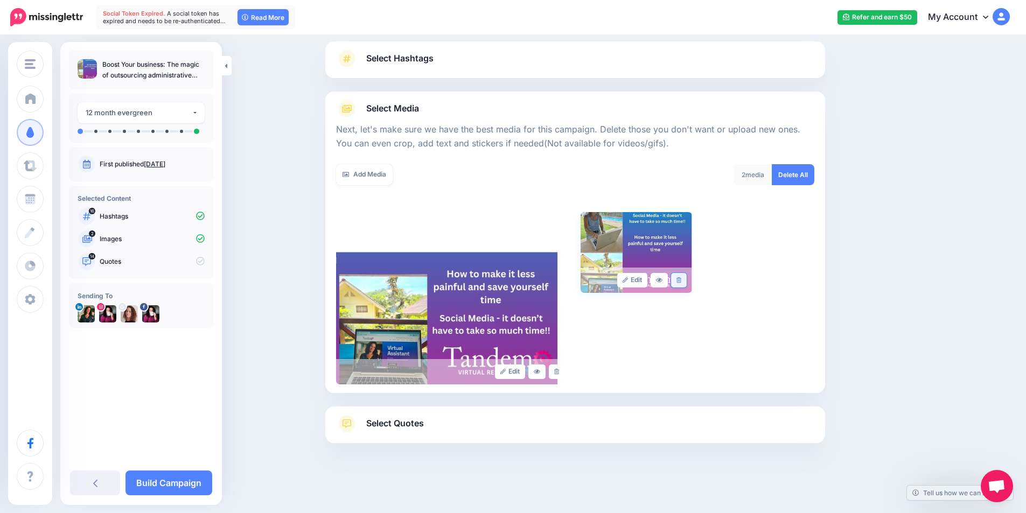
click at [682, 279] on icon at bounding box center [679, 280] width 5 height 6
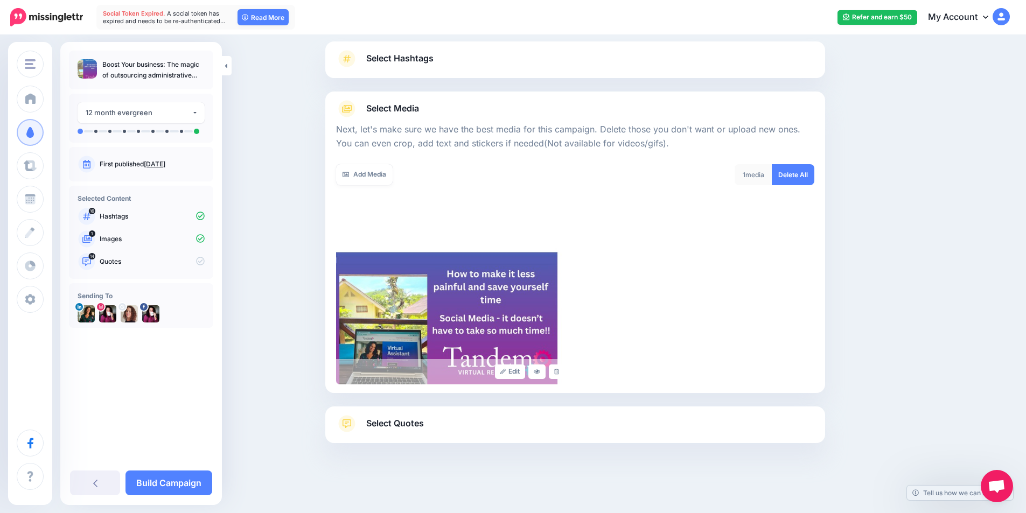
click at [599, 325] on div "Edit" at bounding box center [575, 298] width 478 height 172
click at [349, 176] on icon at bounding box center [346, 174] width 6 height 6
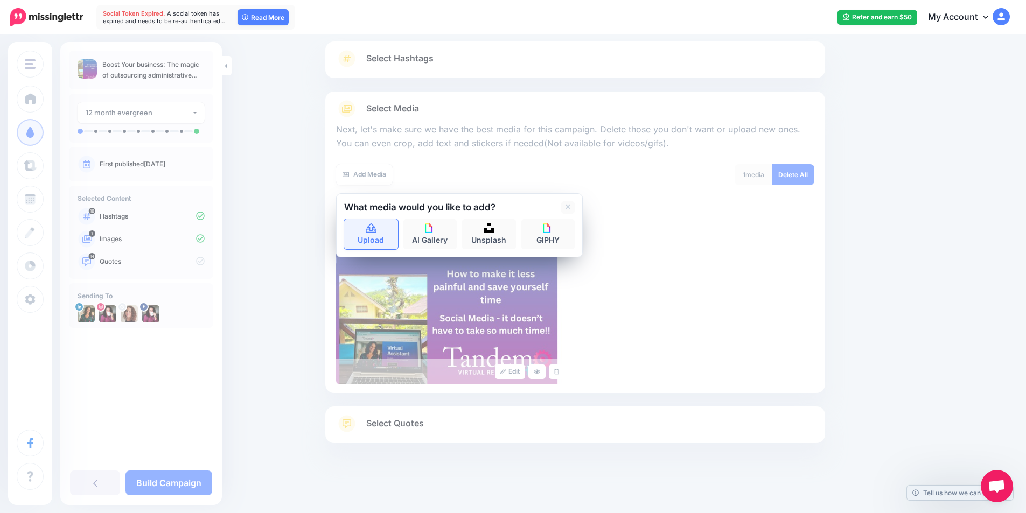
click at [375, 238] on link "Upload" at bounding box center [371, 234] width 54 height 30
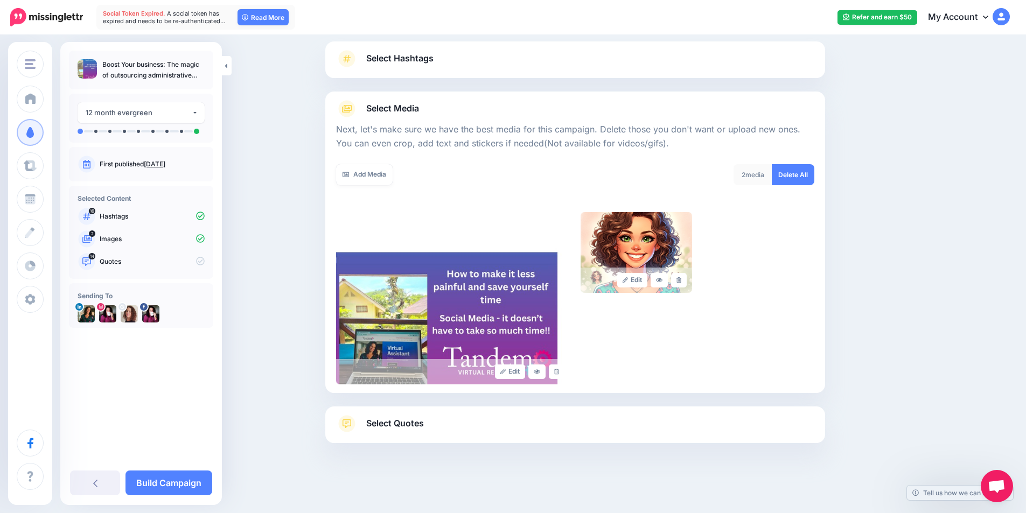
click at [754, 276] on div "Edit Edit" at bounding box center [575, 298] width 478 height 172
